Goal: Navigation & Orientation: Find specific page/section

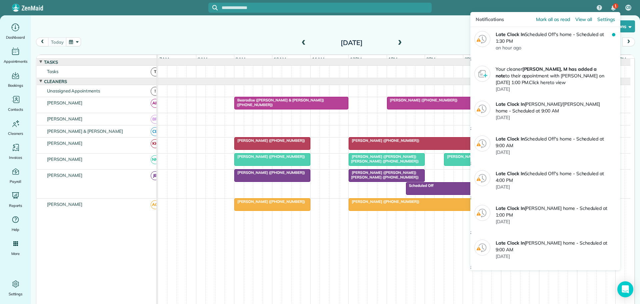
click at [613, 6] on div "1" at bounding box center [615, 5] width 5 height 5
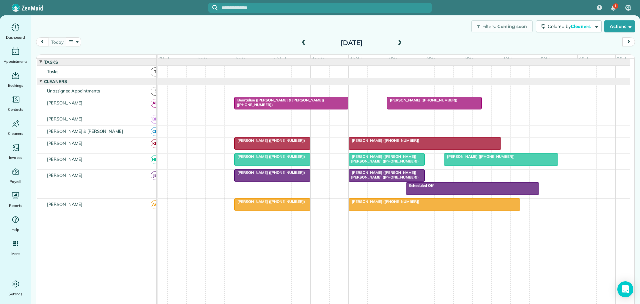
click at [361, 143] on span "[PERSON_NAME] ([PHONE_NUMBER])" at bounding box center [383, 140] width 71 height 5
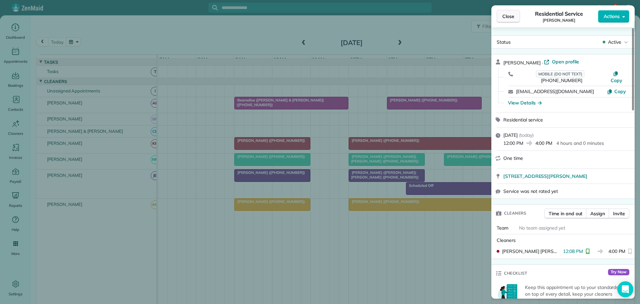
click at [508, 15] on span "Close" at bounding box center [508, 16] width 12 height 7
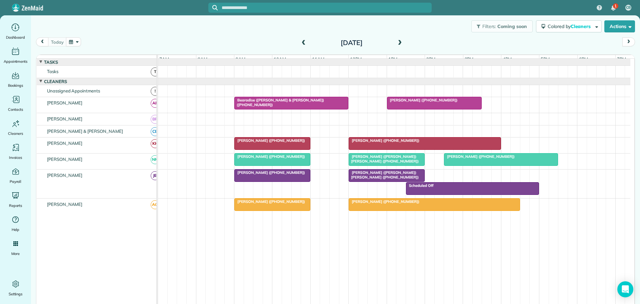
click at [253, 143] on span "[PERSON_NAME] ([PHONE_NUMBER])" at bounding box center [269, 140] width 71 height 5
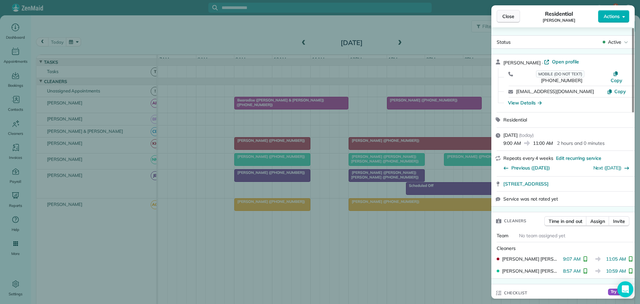
click at [507, 15] on span "Close" at bounding box center [508, 16] width 12 height 7
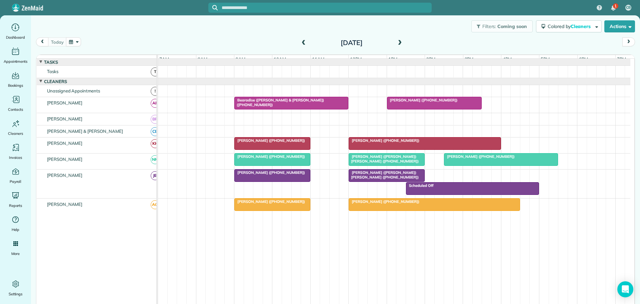
click at [257, 106] on span "Bearadise ([PERSON_NAME] & [PERSON_NAME]) ([PHONE_NUMBER])" at bounding box center [279, 102] width 90 height 9
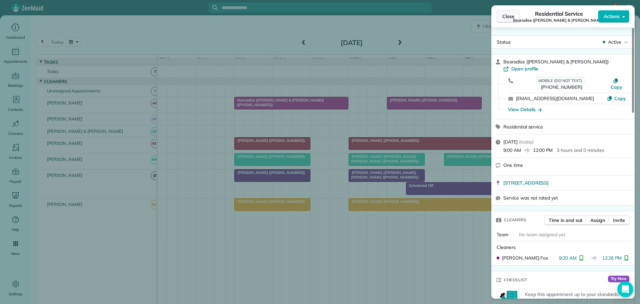
click at [506, 15] on span "Close" at bounding box center [508, 16] width 12 height 7
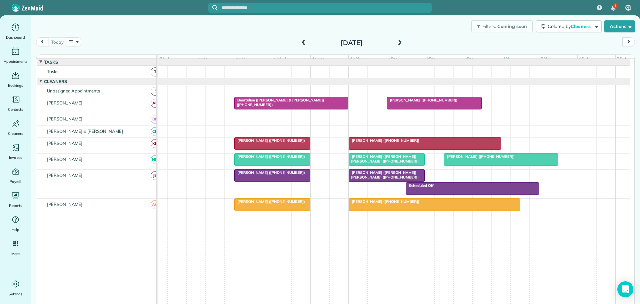
click at [415, 102] on span "[PERSON_NAME] ([PHONE_NUMBER])" at bounding box center [422, 100] width 71 height 5
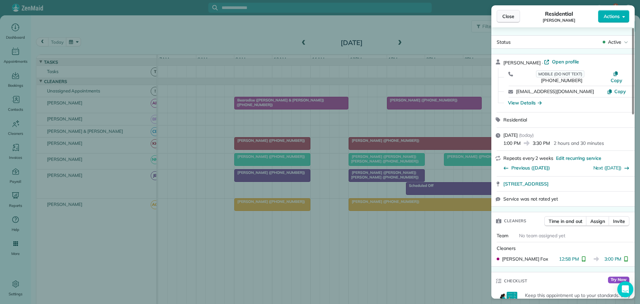
click at [504, 14] on span "Close" at bounding box center [508, 16] width 12 height 7
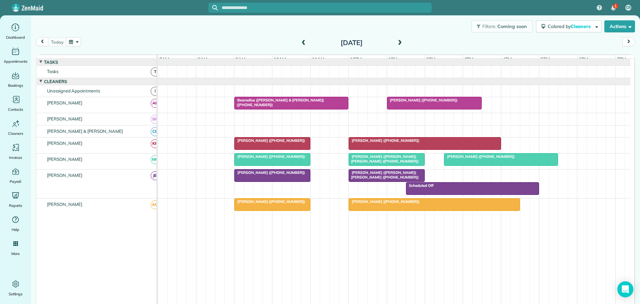
click at [370, 161] on span "[PERSON_NAME] ([PERSON_NAME]) [PERSON_NAME] ([PHONE_NUMBER])" at bounding box center [383, 158] width 71 height 9
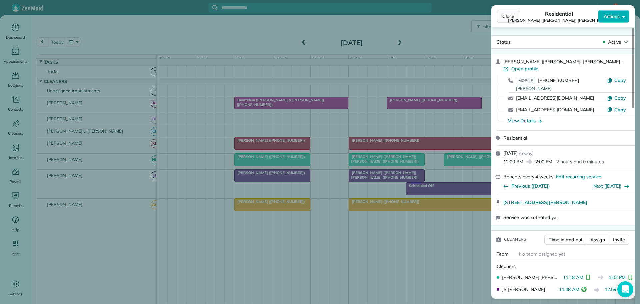
click at [504, 17] on span "Close" at bounding box center [508, 16] width 12 height 7
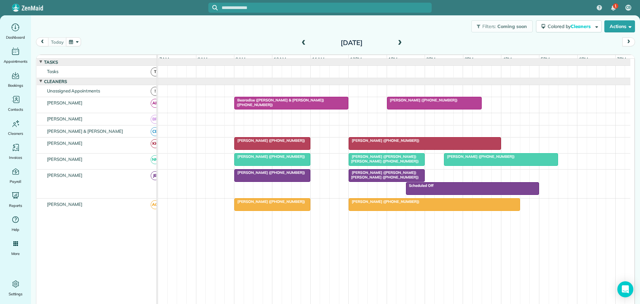
click at [470, 159] on span "[PERSON_NAME] ([PHONE_NUMBER])" at bounding box center [479, 156] width 71 height 5
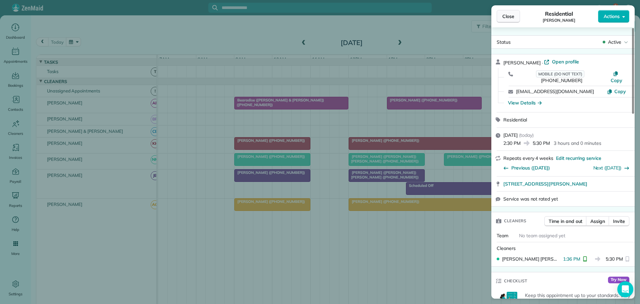
click at [503, 17] on span "Close" at bounding box center [508, 16] width 12 height 7
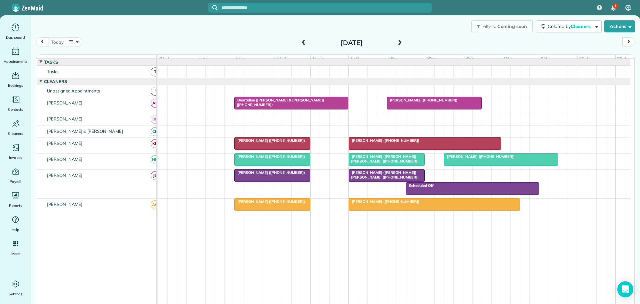
scroll to position [28, 0]
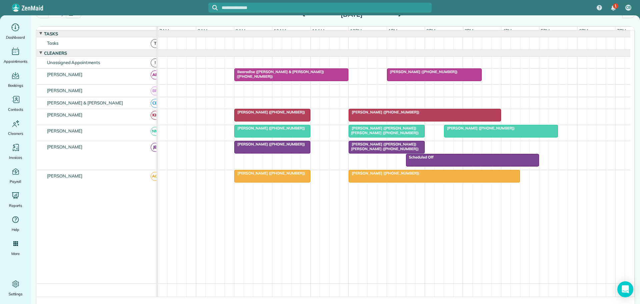
click at [368, 175] on span "[PERSON_NAME] ([PHONE_NUMBER])" at bounding box center [383, 173] width 71 height 5
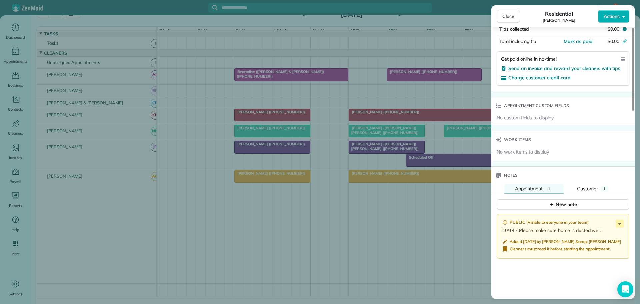
scroll to position [434, 0]
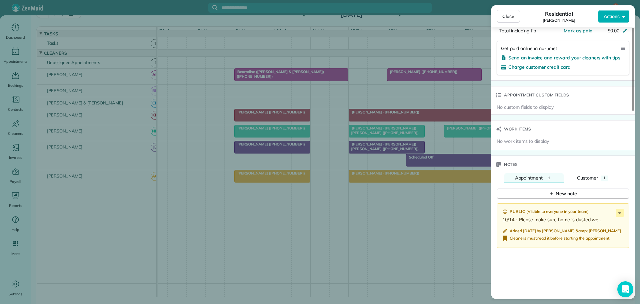
drag, startPoint x: 505, startPoint y: 16, endPoint x: 502, endPoint y: 19, distance: 4.0
click at [506, 16] on span "Close" at bounding box center [508, 16] width 12 height 7
